Goal: Task Accomplishment & Management: Complete application form

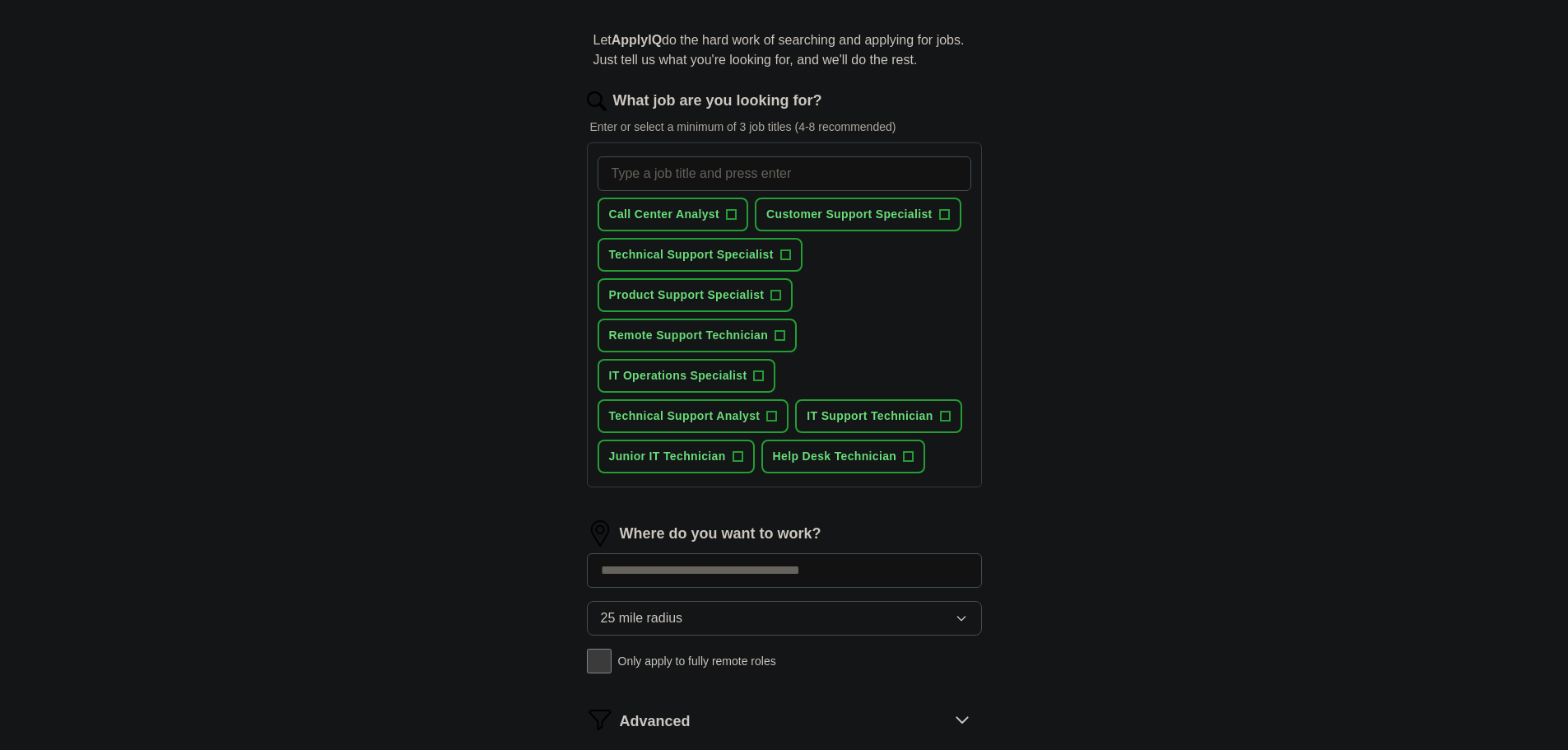
scroll to position [165, 0]
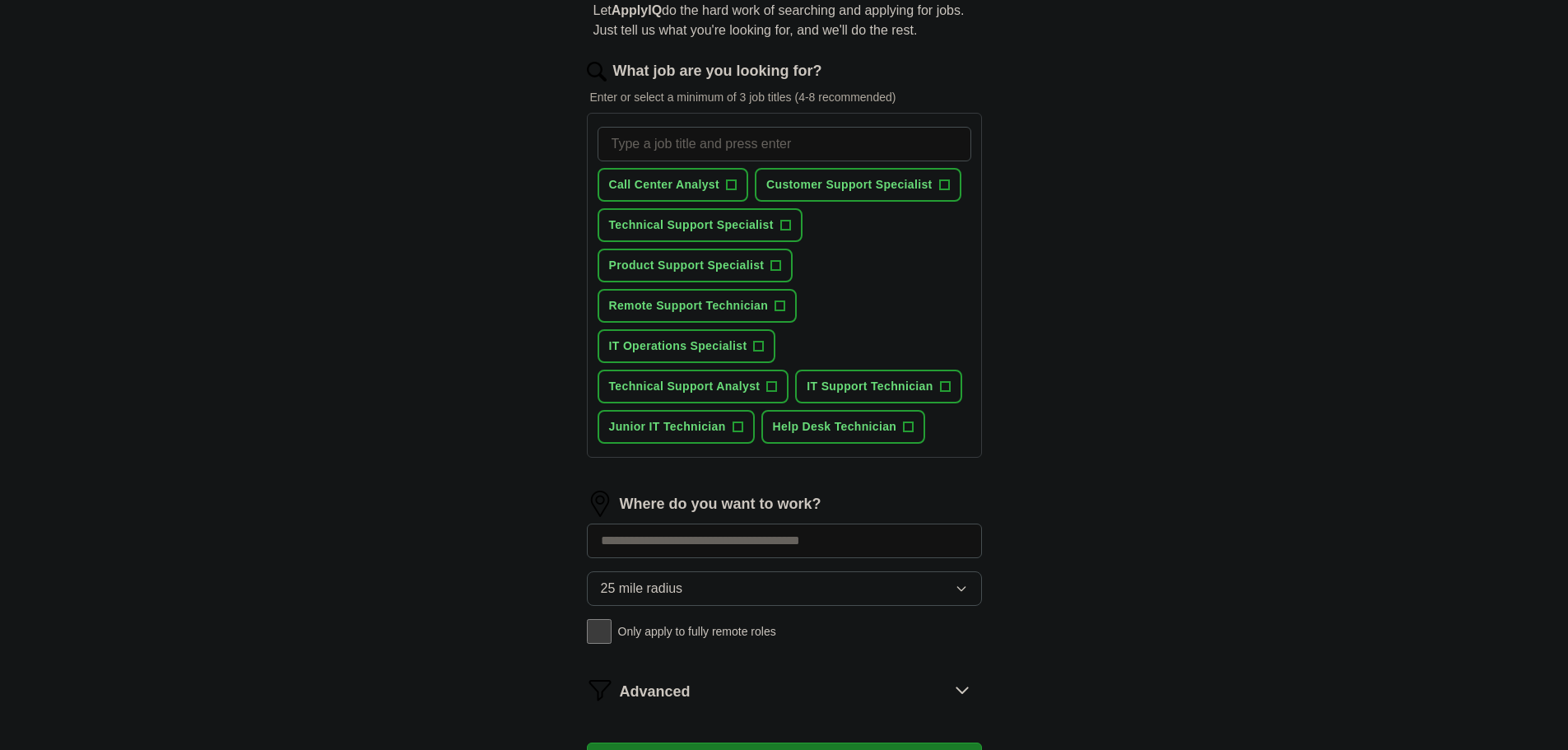
click at [754, 161] on input "What job are you looking for?" at bounding box center [784, 144] width 374 height 35
type input "remote entry level technical support"
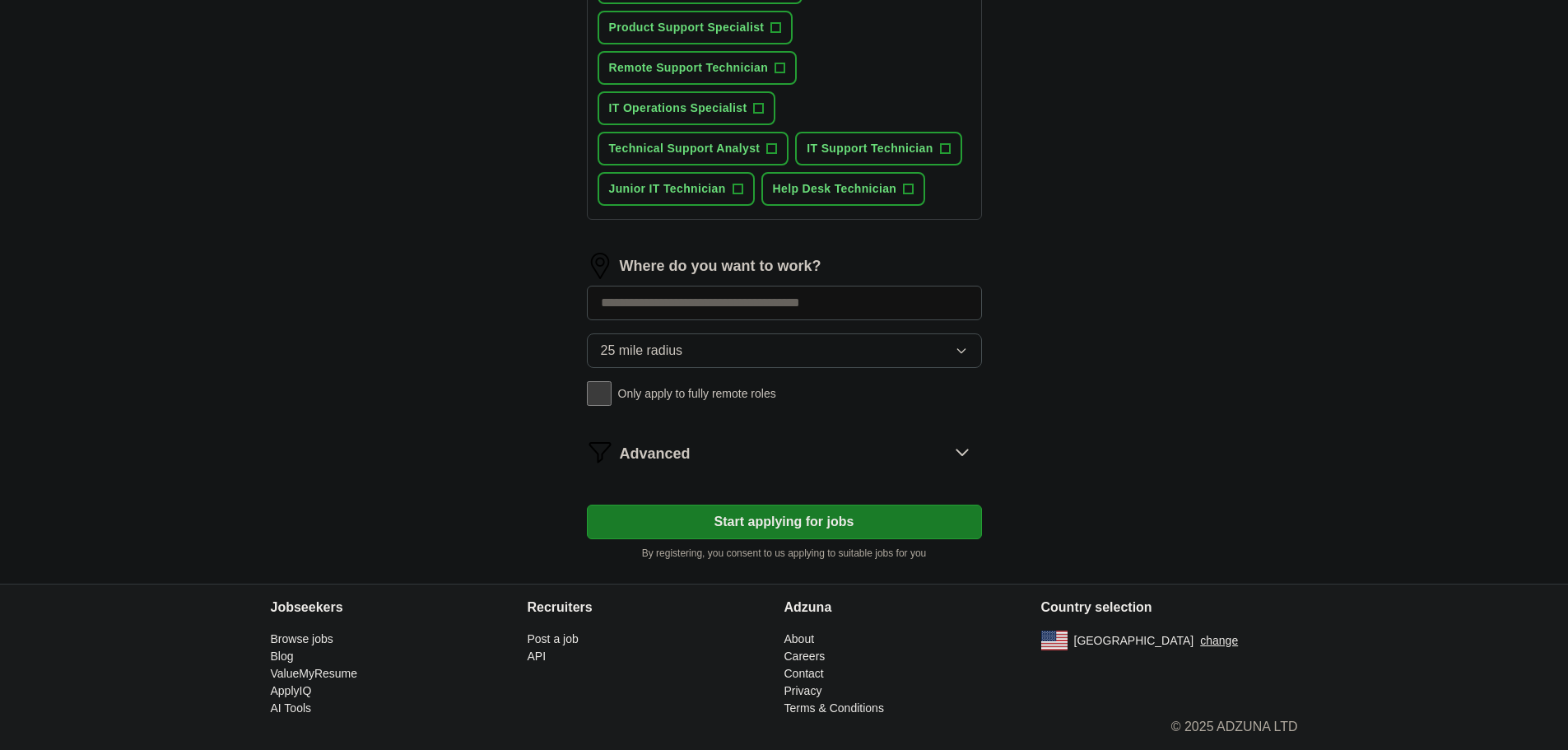
scroll to position [824, 0]
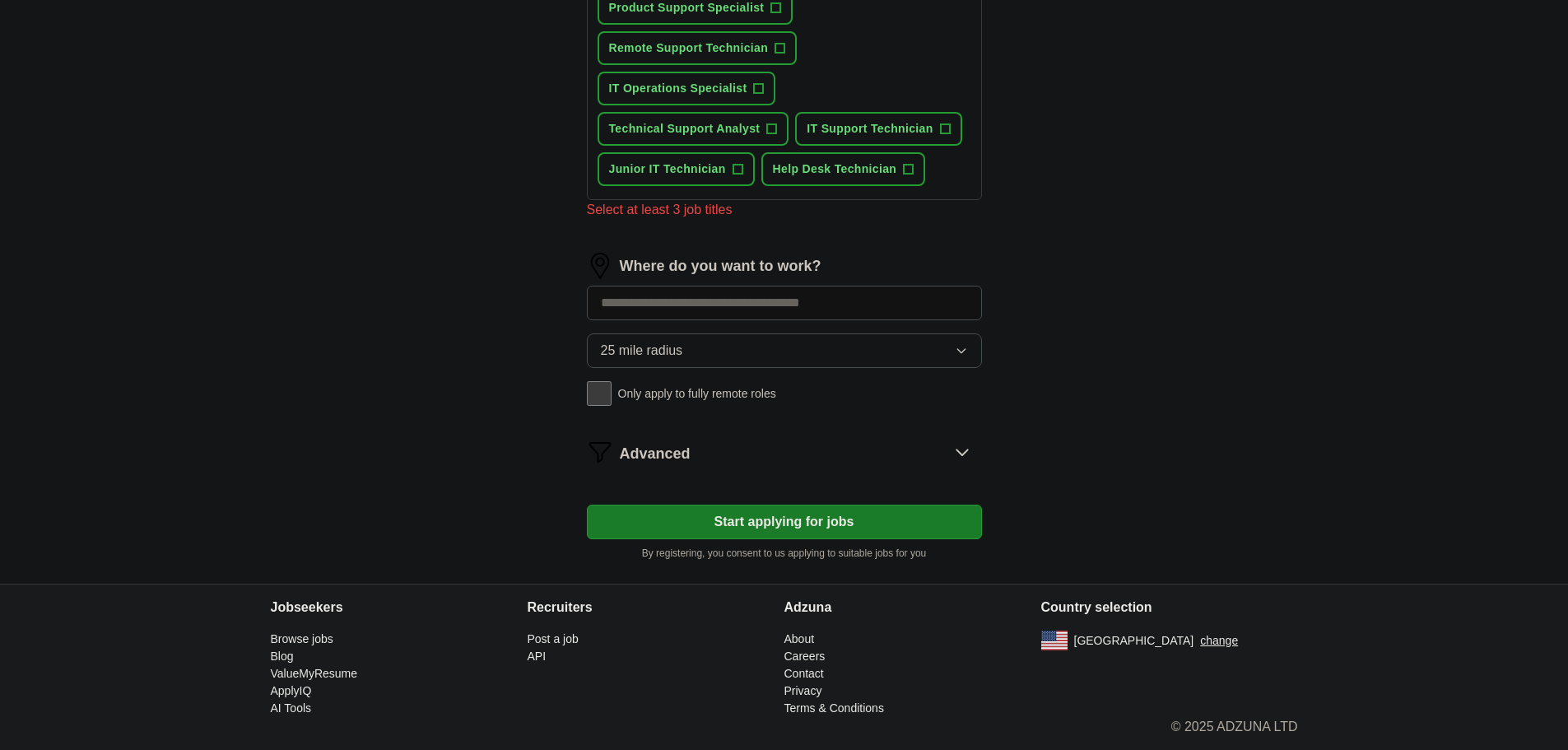
click at [600, 406] on div "25 mile radius Only apply to fully remote roles" at bounding box center [784, 370] width 395 height 73
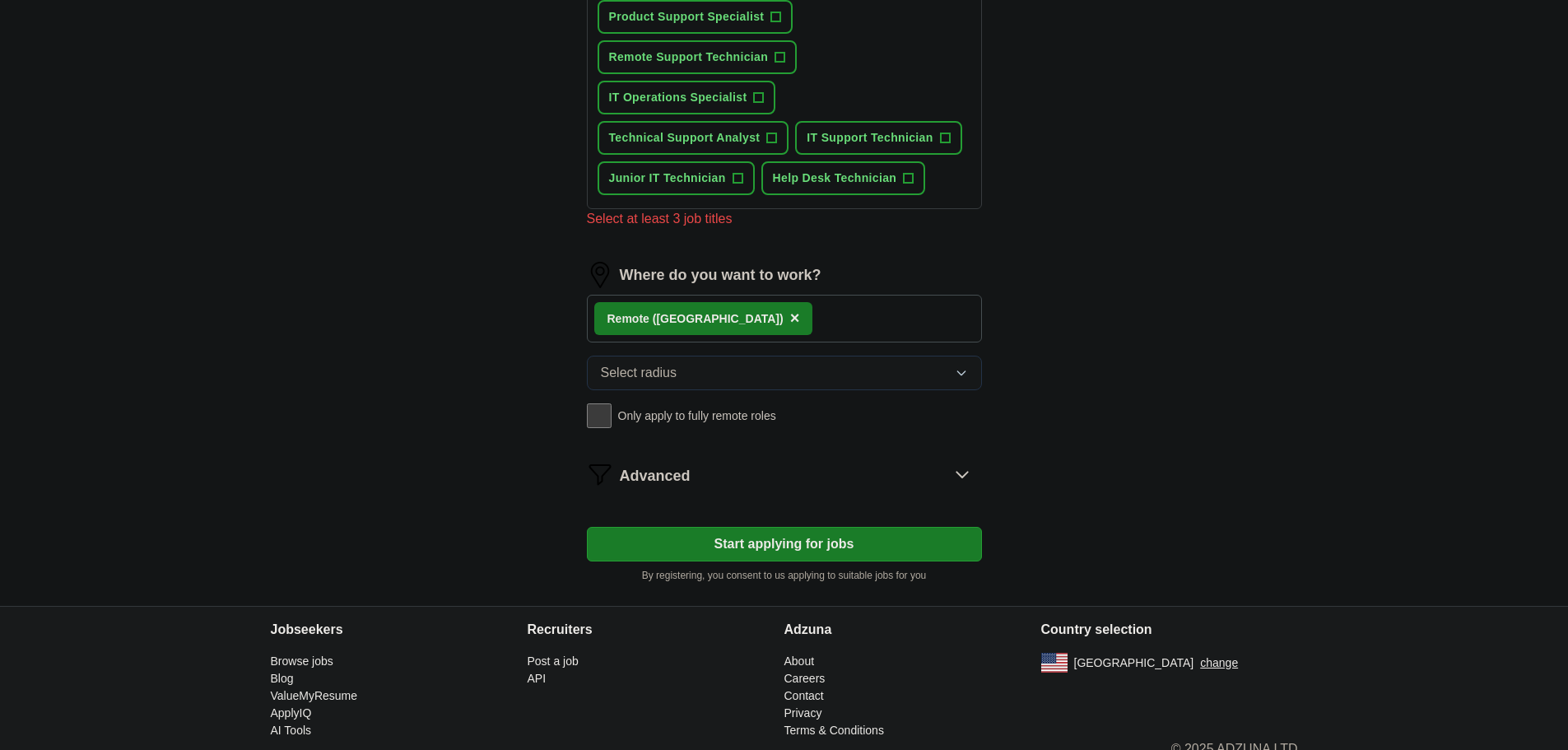
scroll to position [412, 0]
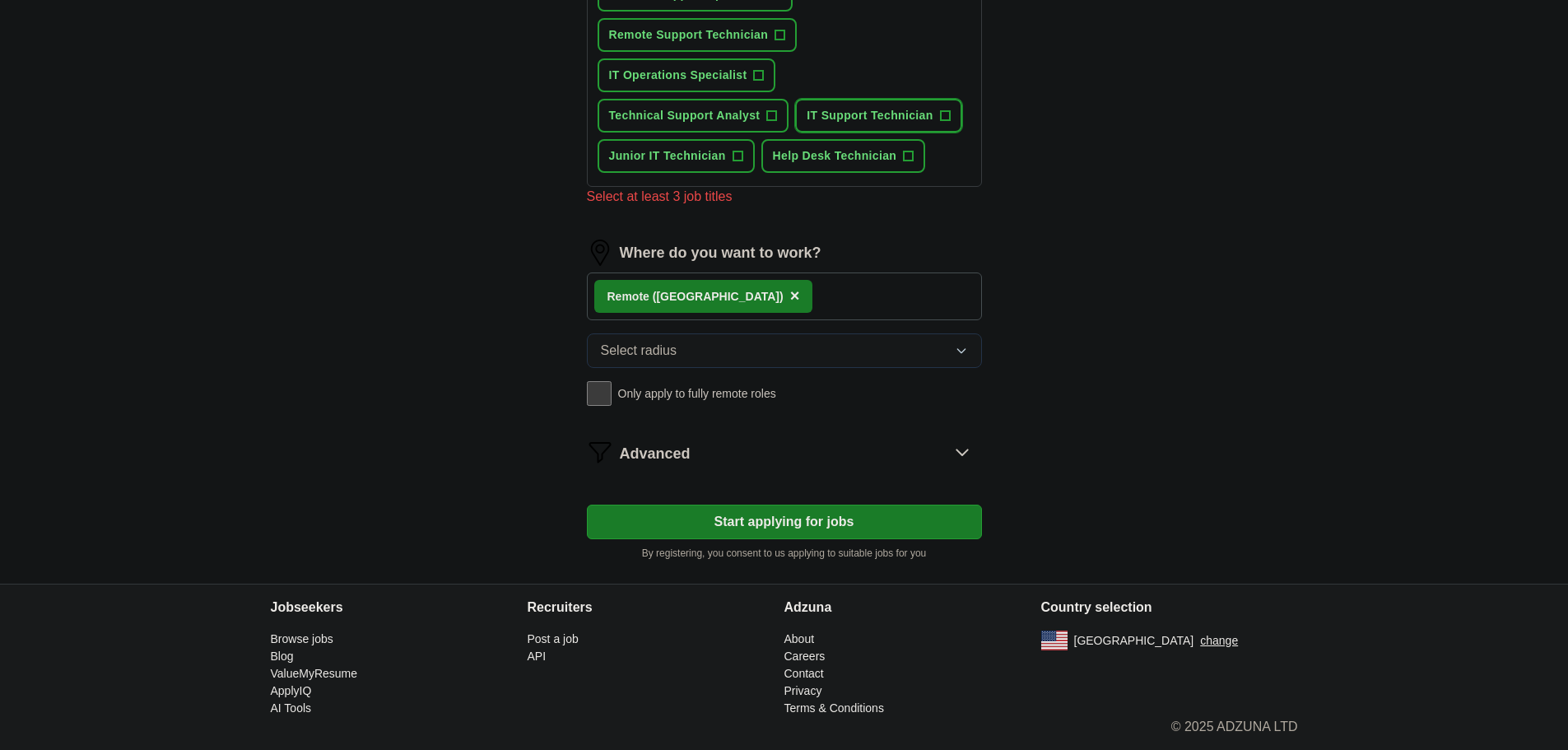
click at [806, 124] on span "IT Support Technician" at bounding box center [869, 116] width 126 height 17
click at [773, 165] on span "Help Desk Technician" at bounding box center [835, 156] width 124 height 17
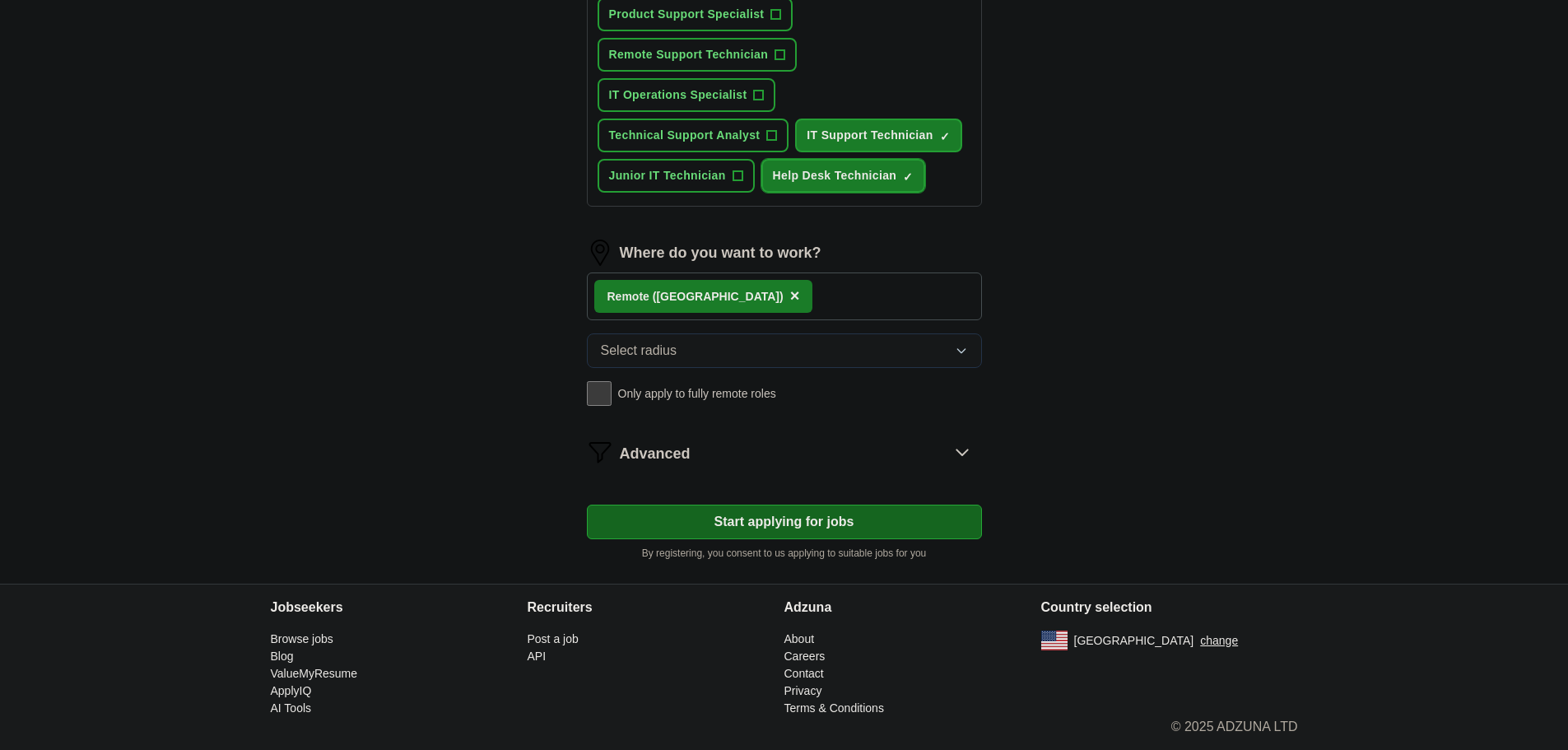
scroll to position [1153, 0]
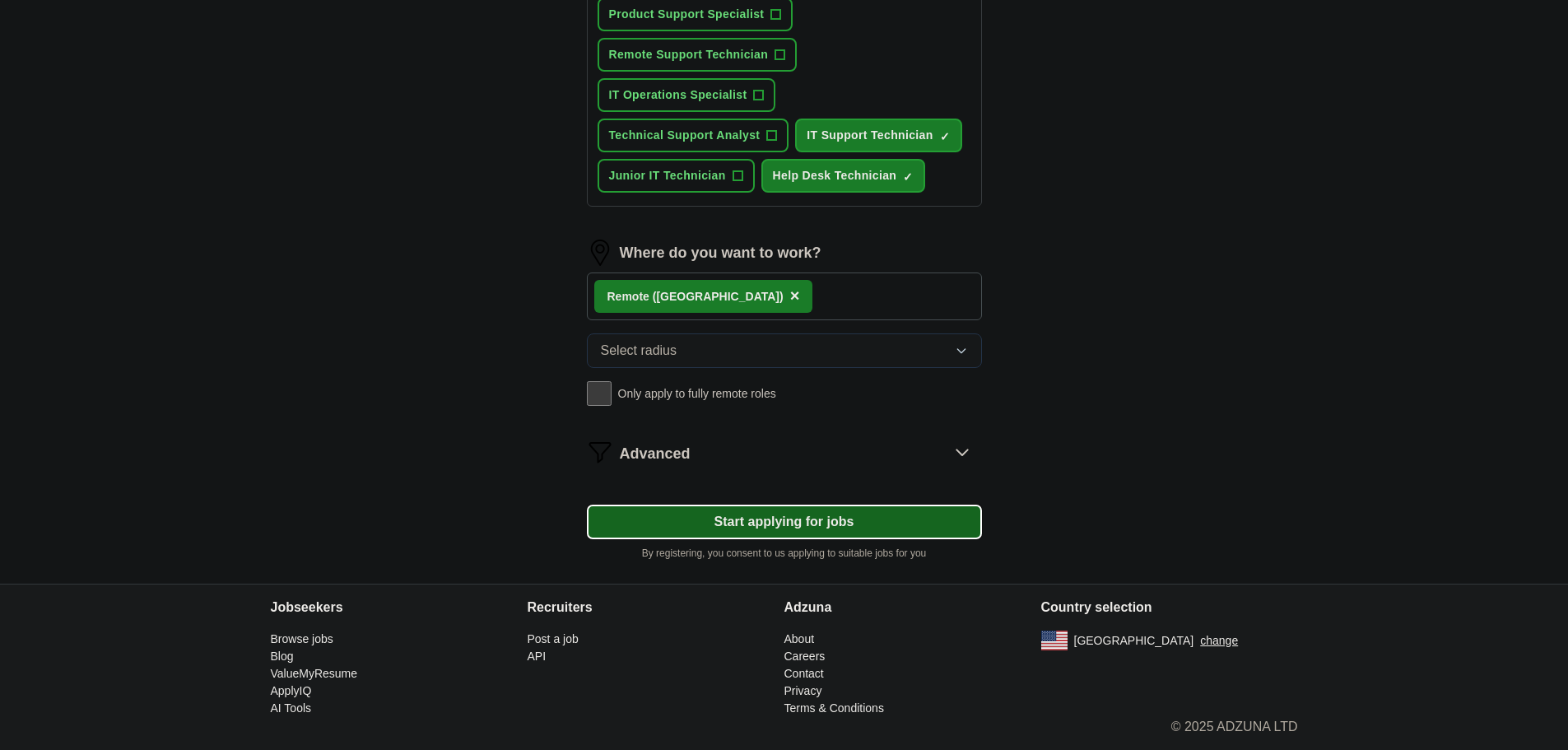
click at [813, 539] on button "Start applying for jobs" at bounding box center [784, 522] width 395 height 35
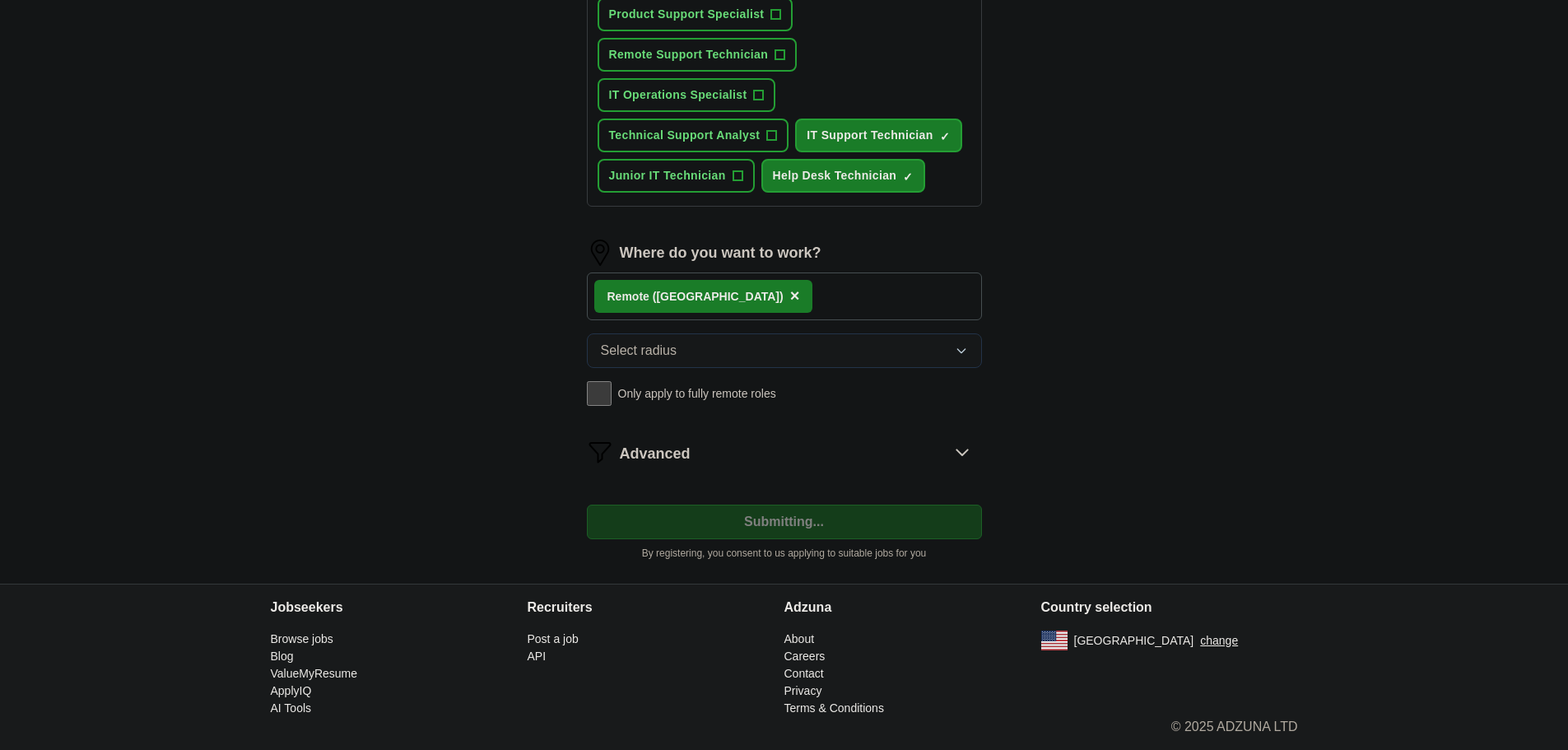
select select "**"
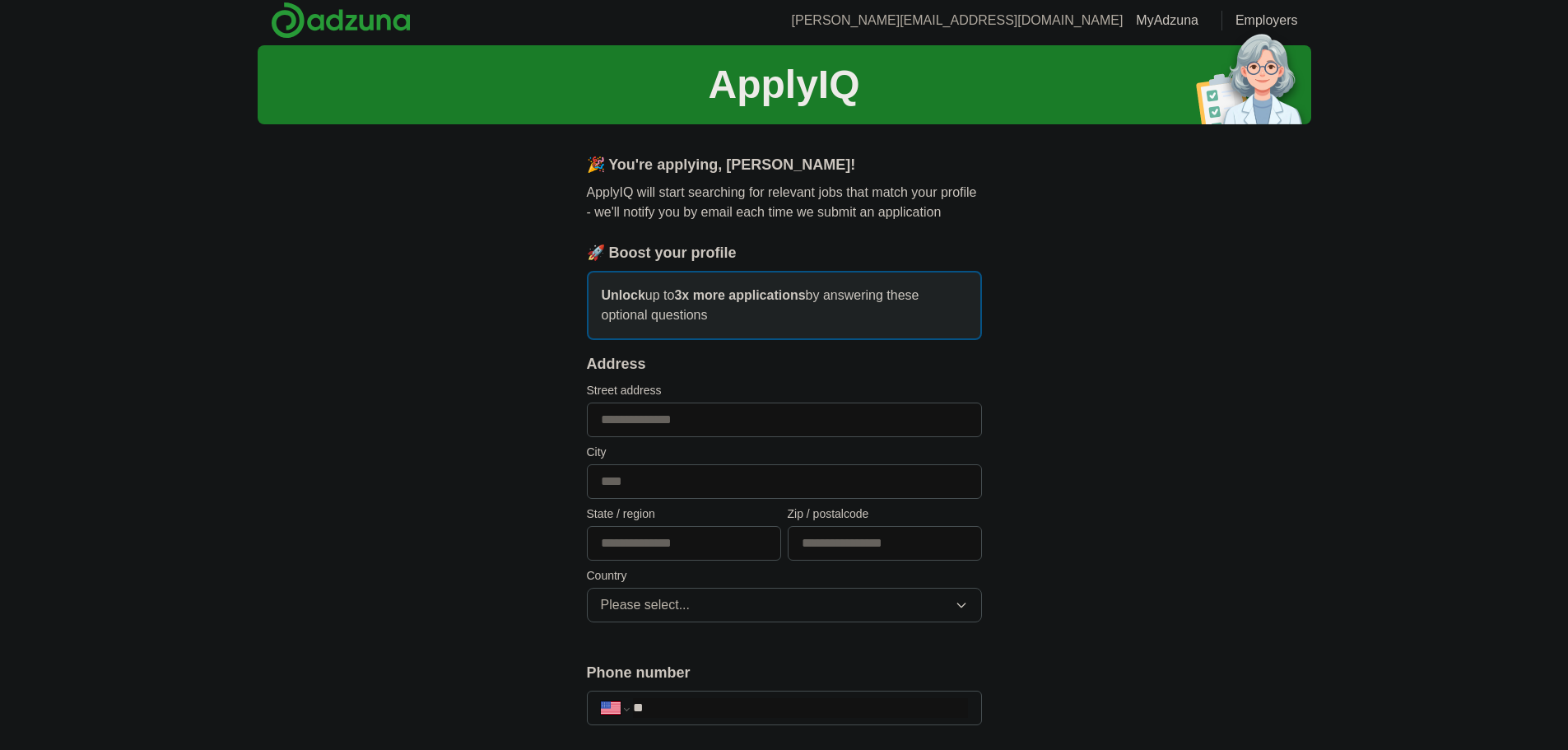
scroll to position [0, 0]
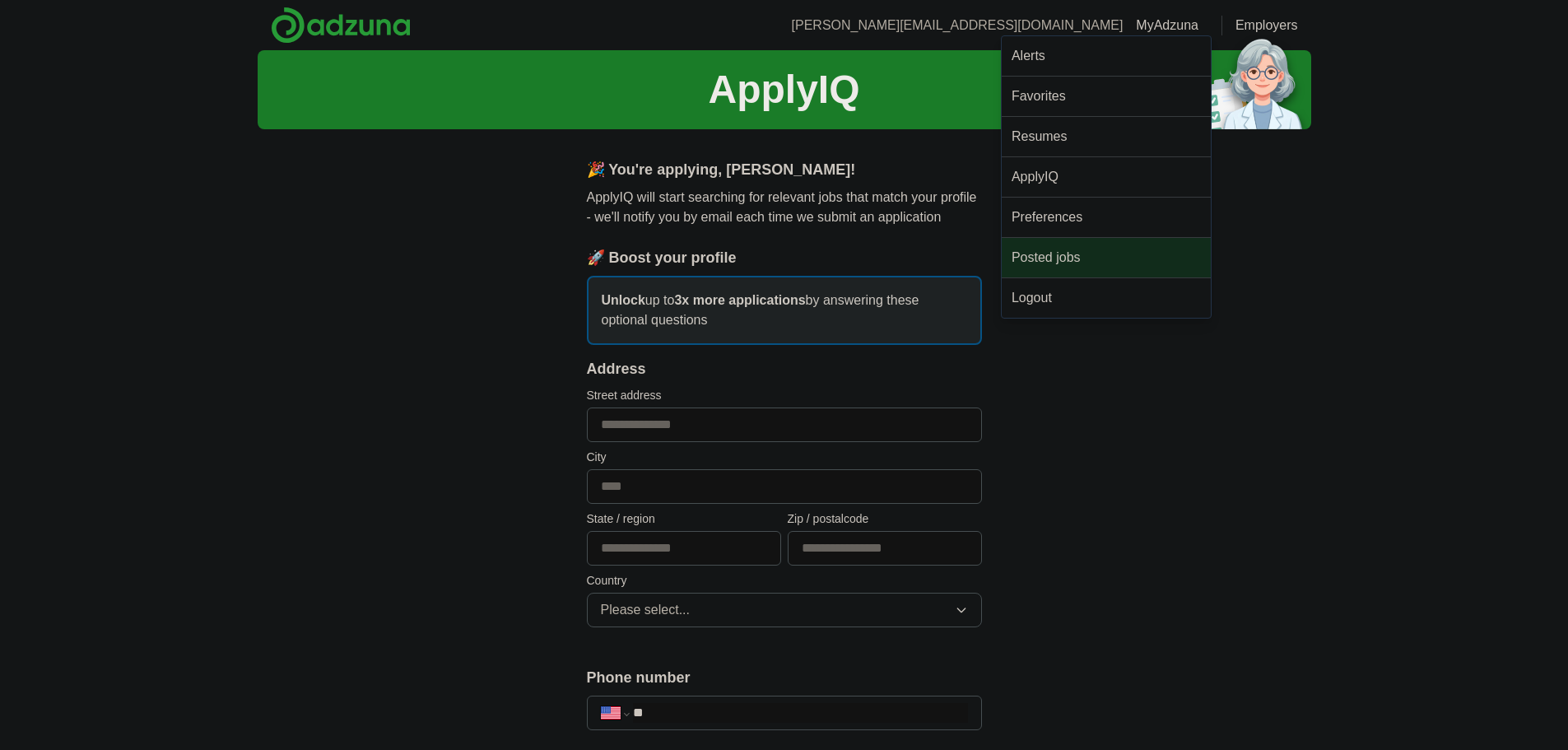
click at [1049, 277] on link "Posted jobs" at bounding box center [1106, 257] width 209 height 40
